Goal: Task Accomplishment & Management: Use online tool/utility

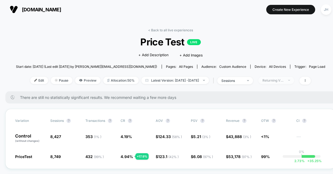
click at [284, 81] on div "Returning Visitors" at bounding box center [273, 80] width 22 height 4
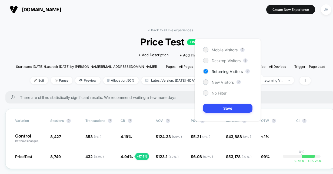
click at [214, 94] on span "No Filter" at bounding box center [219, 93] width 15 height 5
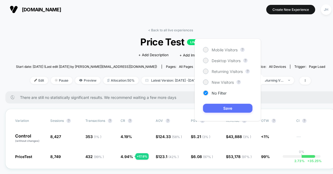
click at [228, 109] on button "Save" at bounding box center [227, 108] width 49 height 9
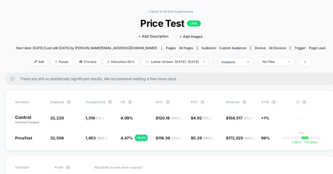
scroll to position [27, 0]
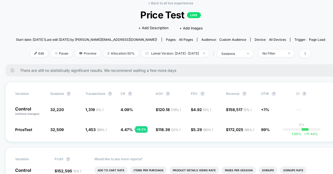
click at [269, 17] on span "Price Test LIVE" at bounding box center [170, 14] width 278 height 11
click at [284, 51] on div "No Filter" at bounding box center [273, 53] width 22 height 4
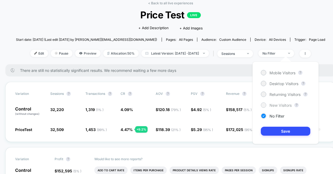
click at [267, 104] on div "New Visitors" at bounding box center [276, 104] width 31 height 5
click at [275, 130] on button "Save" at bounding box center [285, 131] width 49 height 9
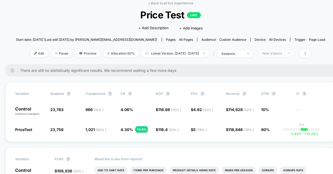
click at [284, 51] on div "New Visitors" at bounding box center [273, 53] width 22 height 4
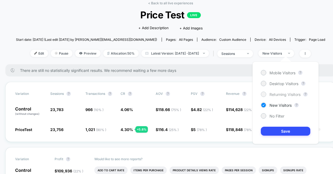
click at [274, 95] on span "Returning Visitors" at bounding box center [284, 94] width 31 height 5
click at [274, 128] on button "Save" at bounding box center [285, 131] width 49 height 9
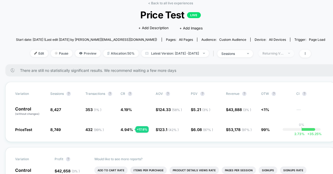
click at [284, 53] on div "Returning Visitors" at bounding box center [273, 53] width 22 height 4
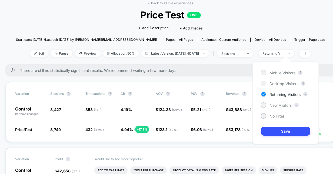
click at [277, 104] on span "New Visitors" at bounding box center [280, 105] width 22 height 5
click at [278, 128] on button "Save" at bounding box center [285, 131] width 49 height 9
